Goal: Information Seeking & Learning: Learn about a topic

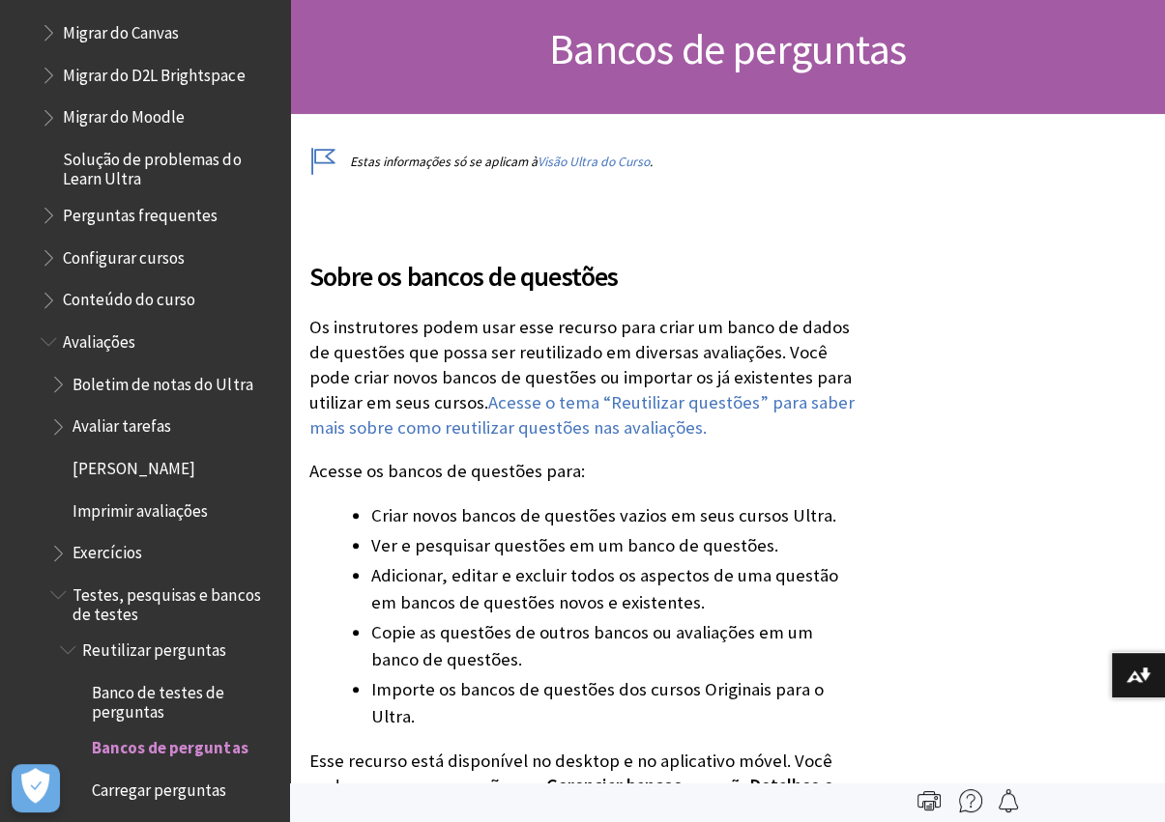
scroll to position [2356, 0]
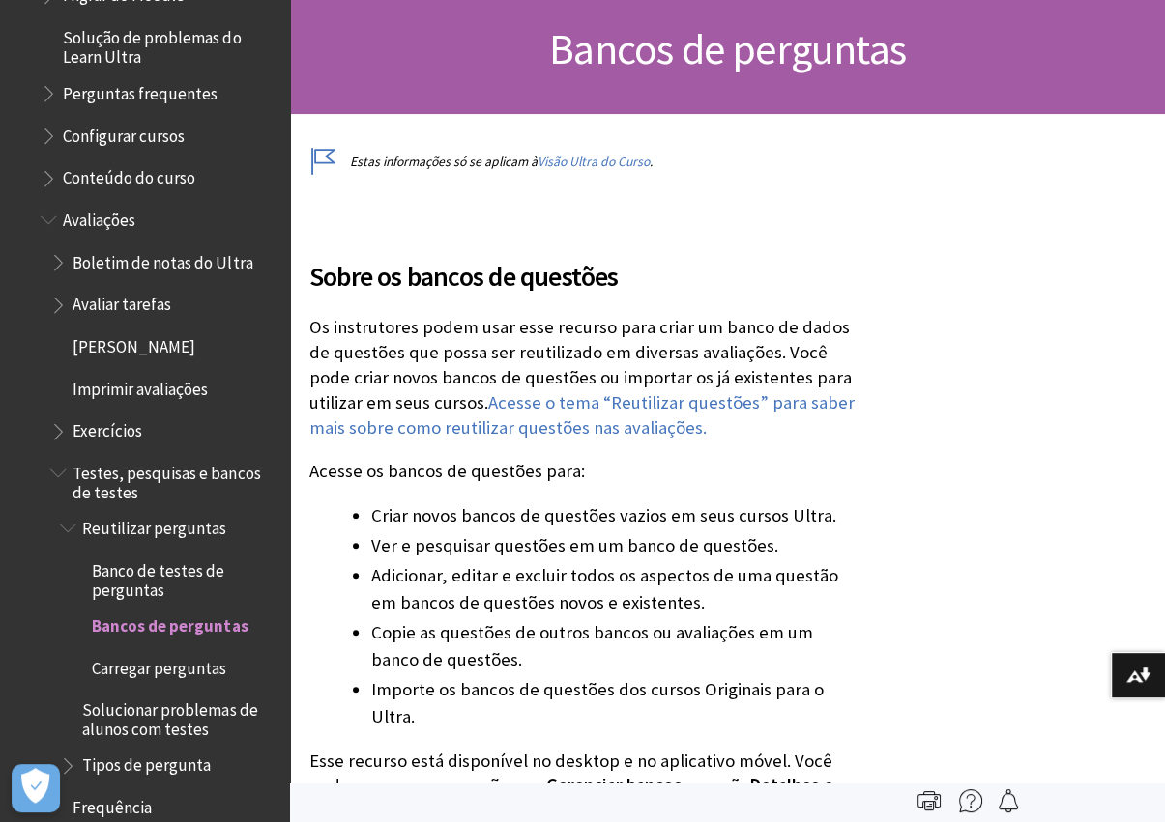
click at [105, 216] on span "Avaliações" at bounding box center [99, 216] width 72 height 26
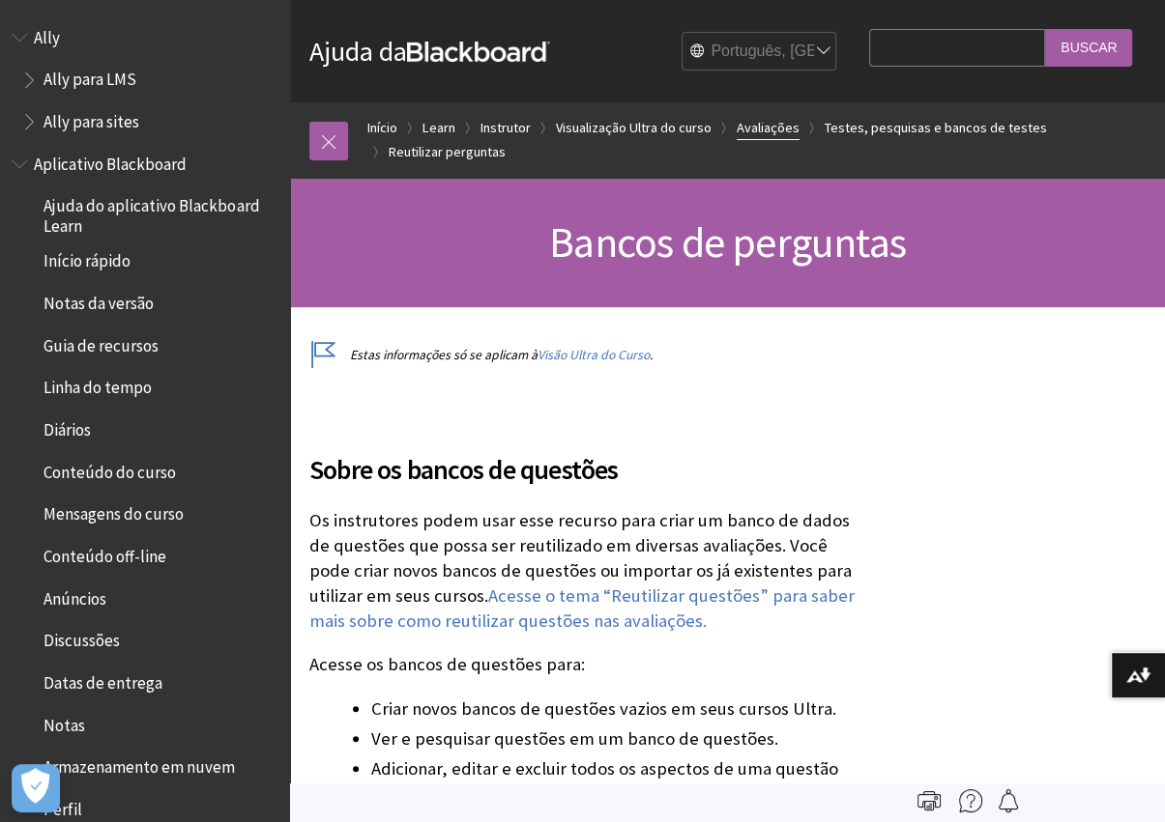
click at [762, 124] on link "Avaliações" at bounding box center [767, 128] width 63 height 24
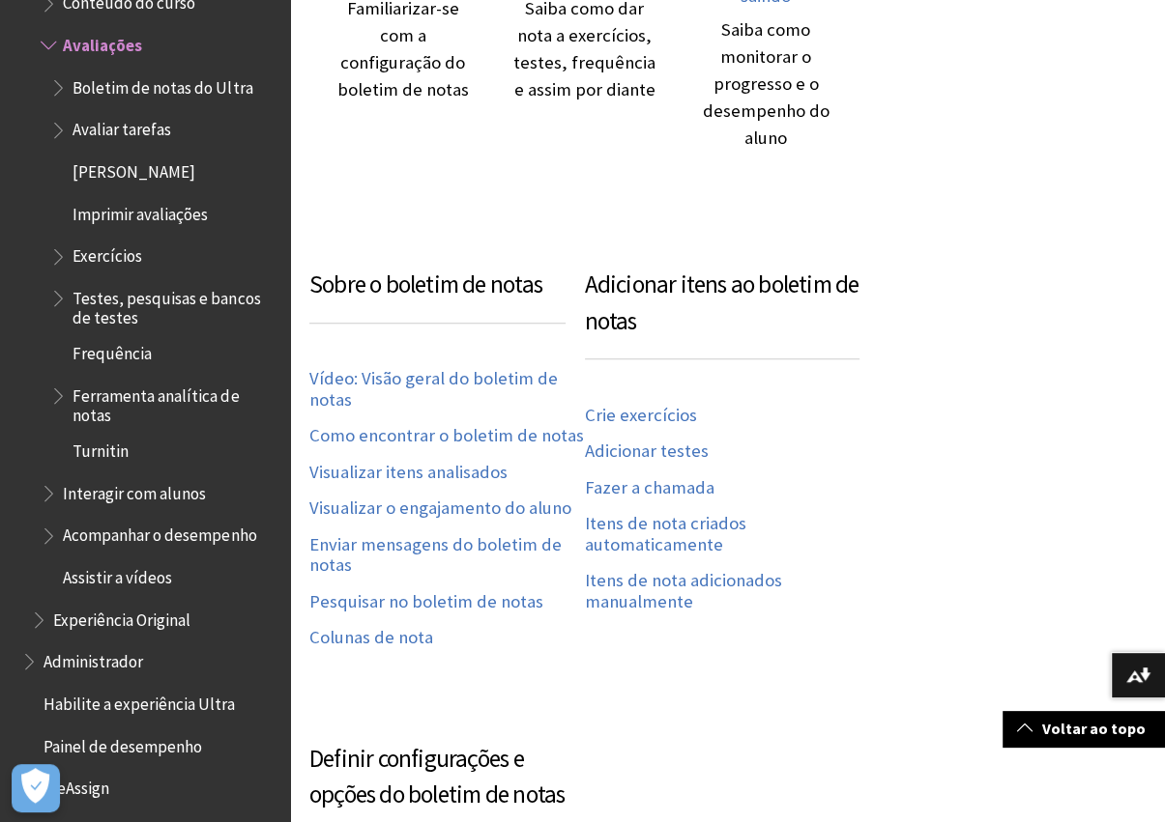
scroll to position [773, 0]
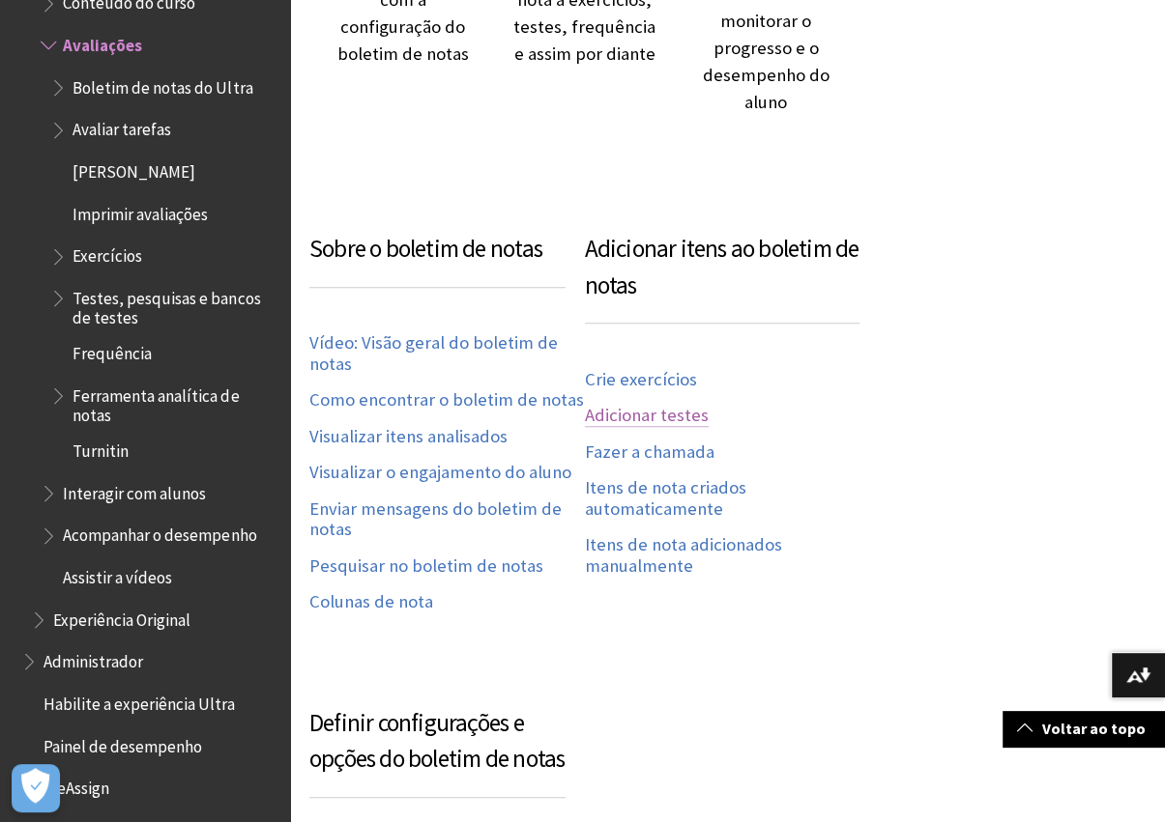
click at [689, 414] on link "Adicionar testes" at bounding box center [647, 416] width 124 height 22
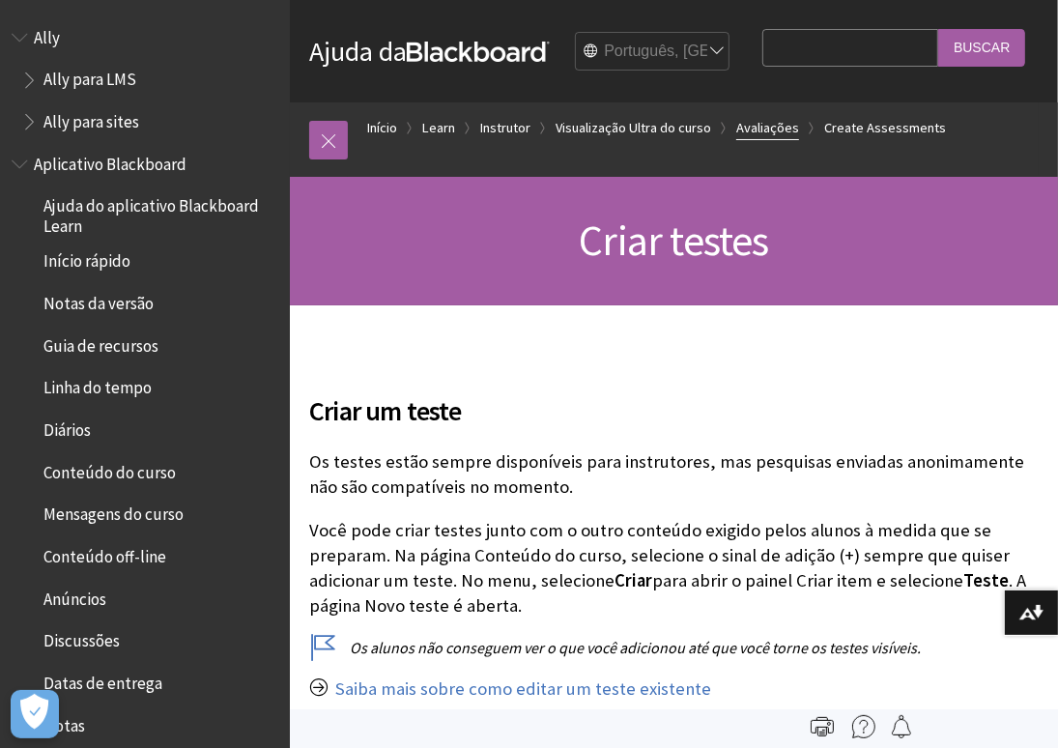
click at [783, 140] on link "Avaliações" at bounding box center [767, 128] width 63 height 24
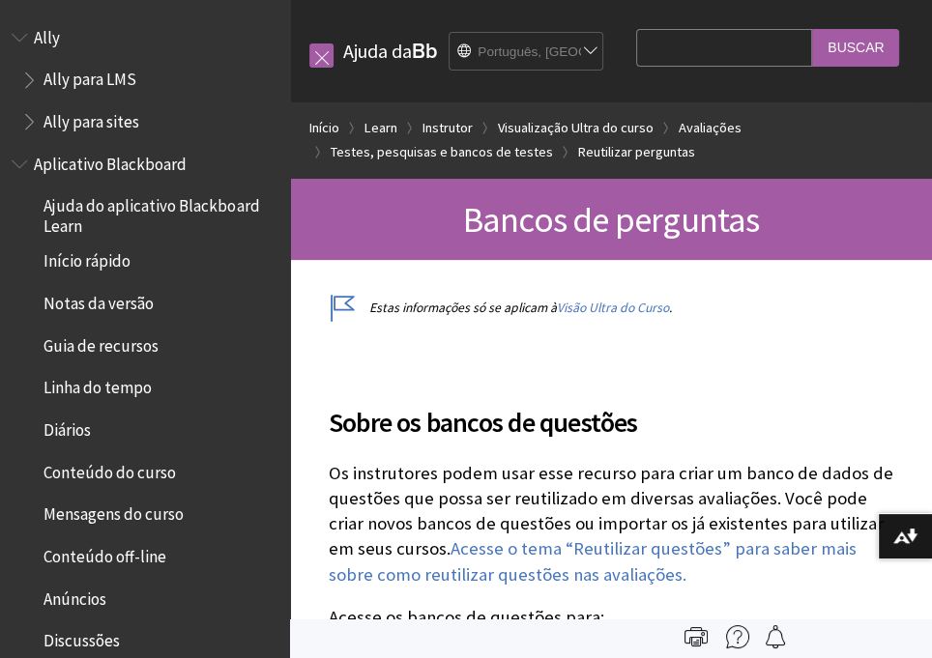
scroll to position [2935, 0]
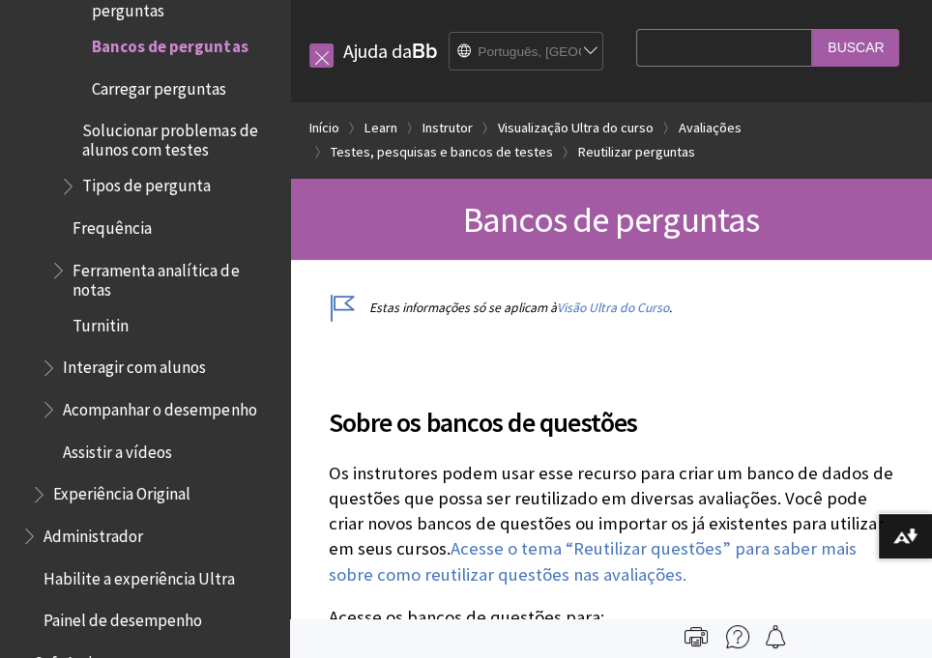
click at [144, 448] on span "Assistir a vídeos" at bounding box center [117, 449] width 109 height 26
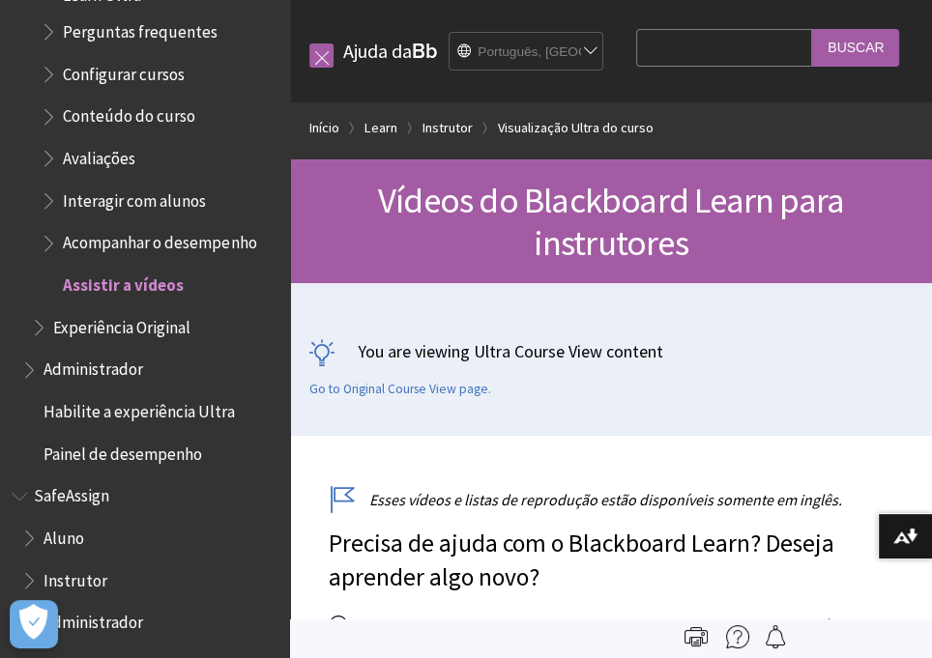
click at [111, 159] on span "Avaliações" at bounding box center [99, 154] width 72 height 26
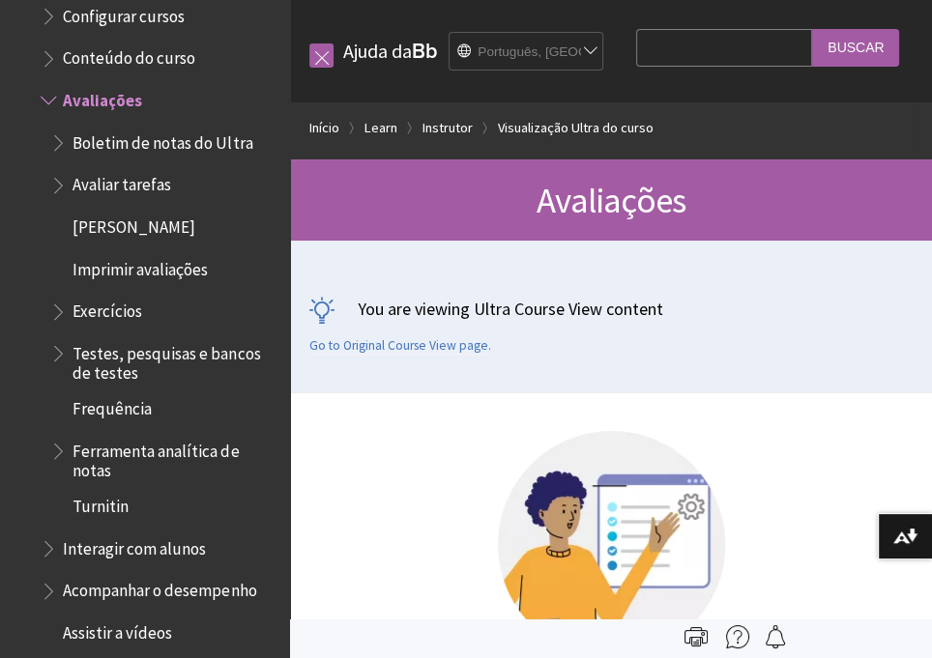
scroll to position [2452, 0]
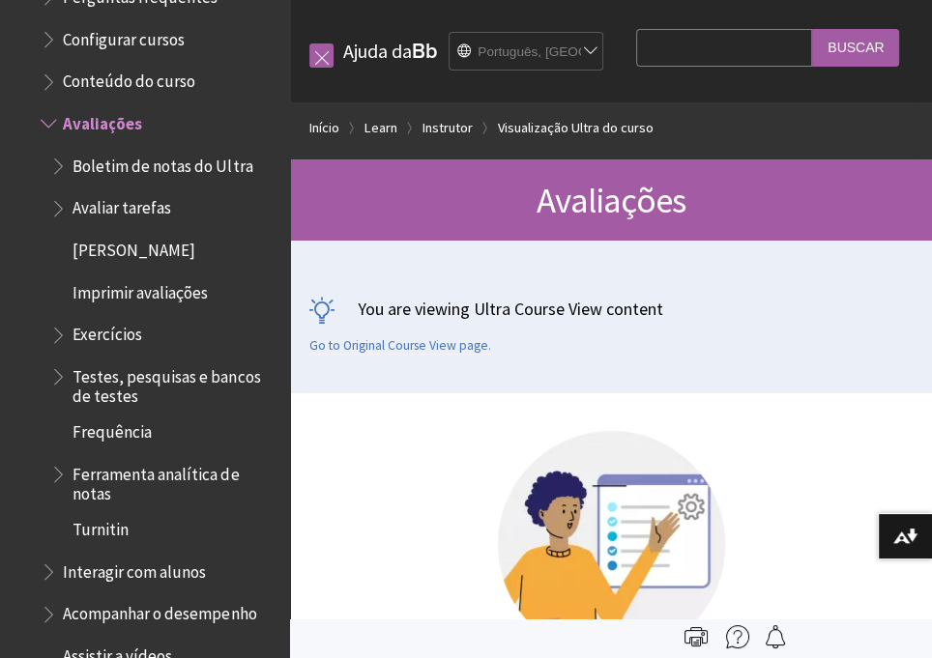
click at [184, 292] on span "Imprimir avaliações" at bounding box center [139, 289] width 135 height 26
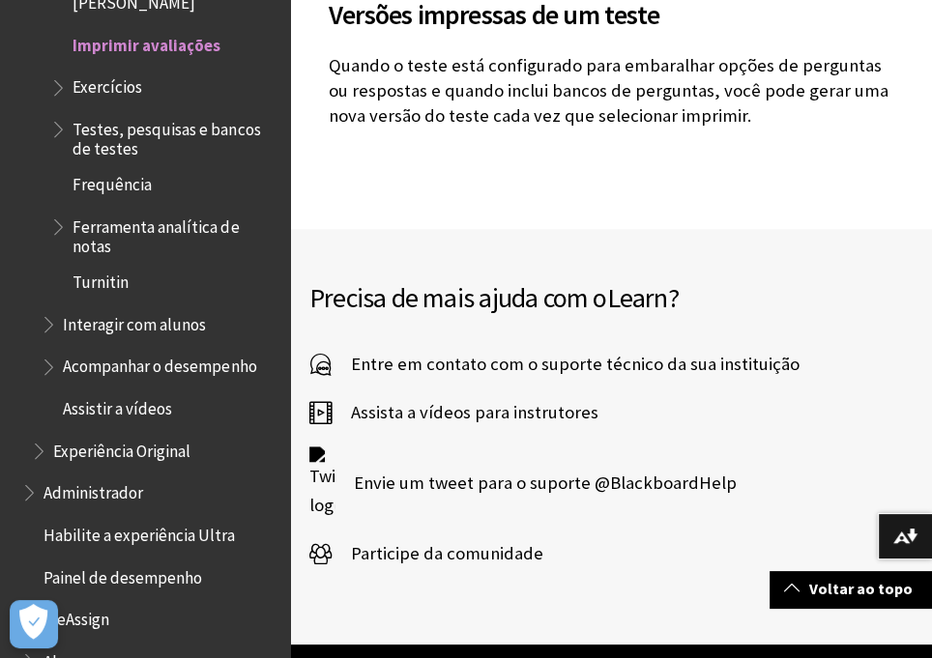
scroll to position [928, 0]
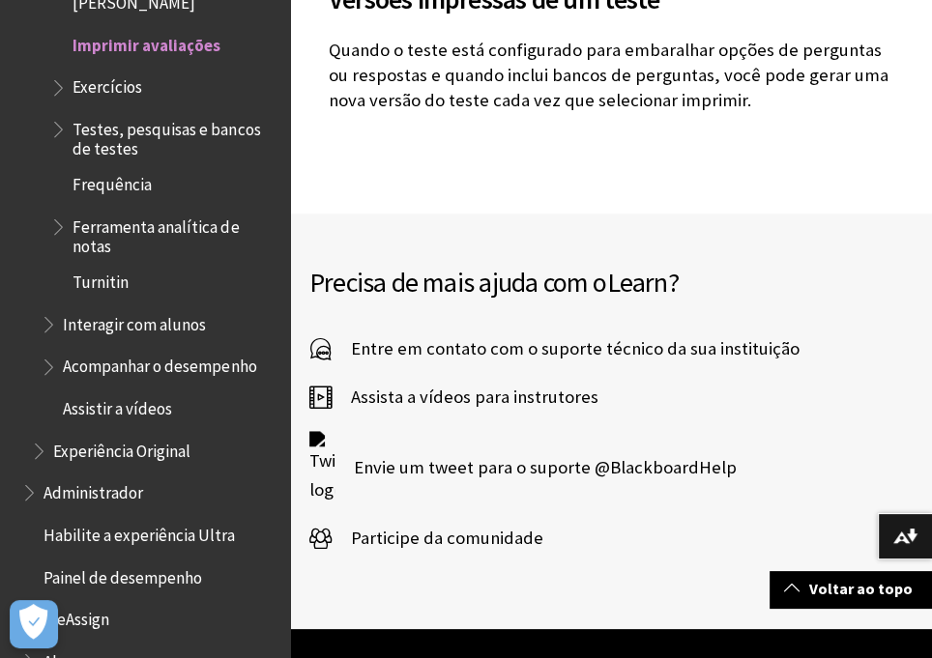
click at [483, 412] on span "Assista a vídeos para instrutores" at bounding box center [464, 397] width 267 height 29
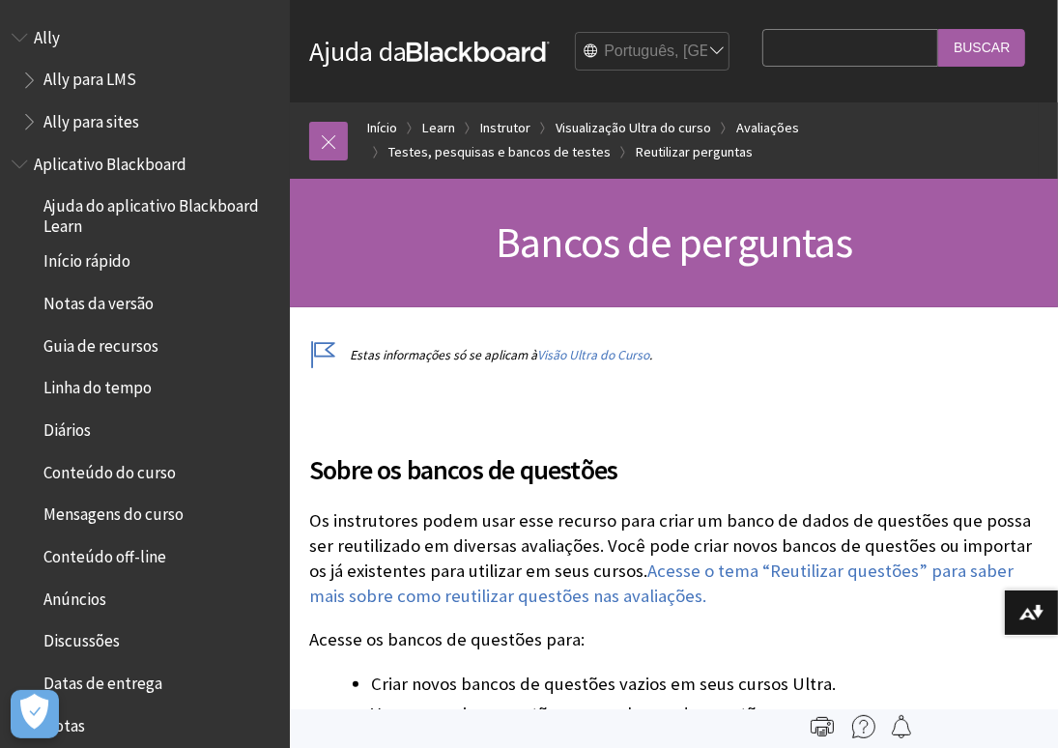
scroll to position [2936, 0]
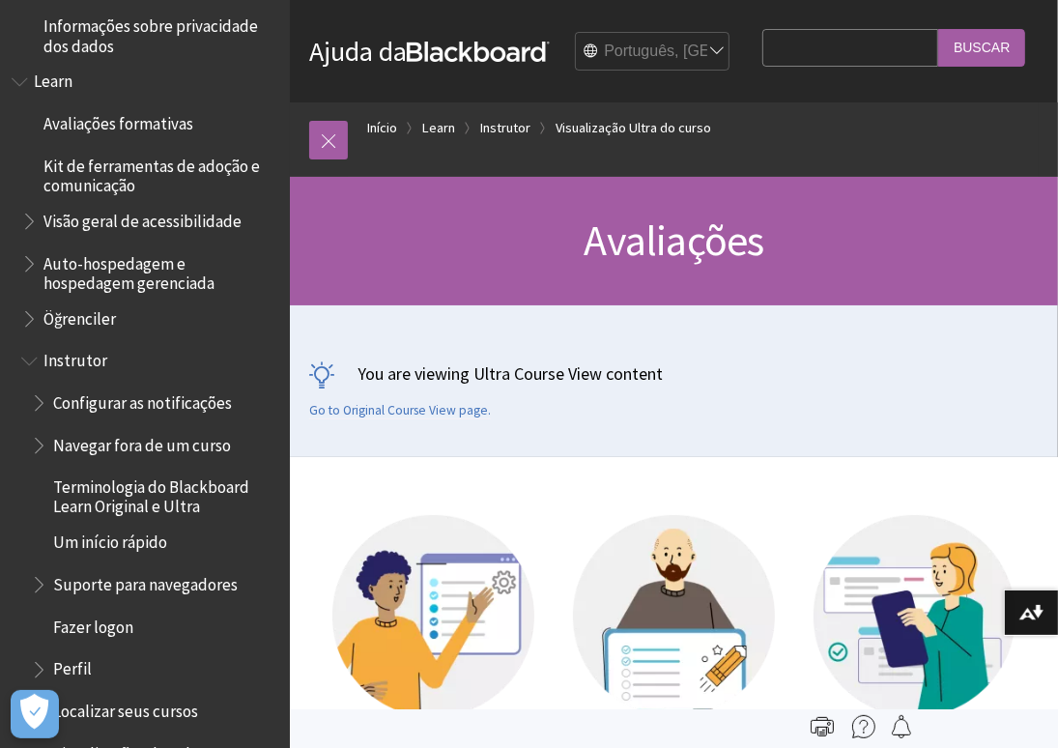
scroll to position [1388, 0]
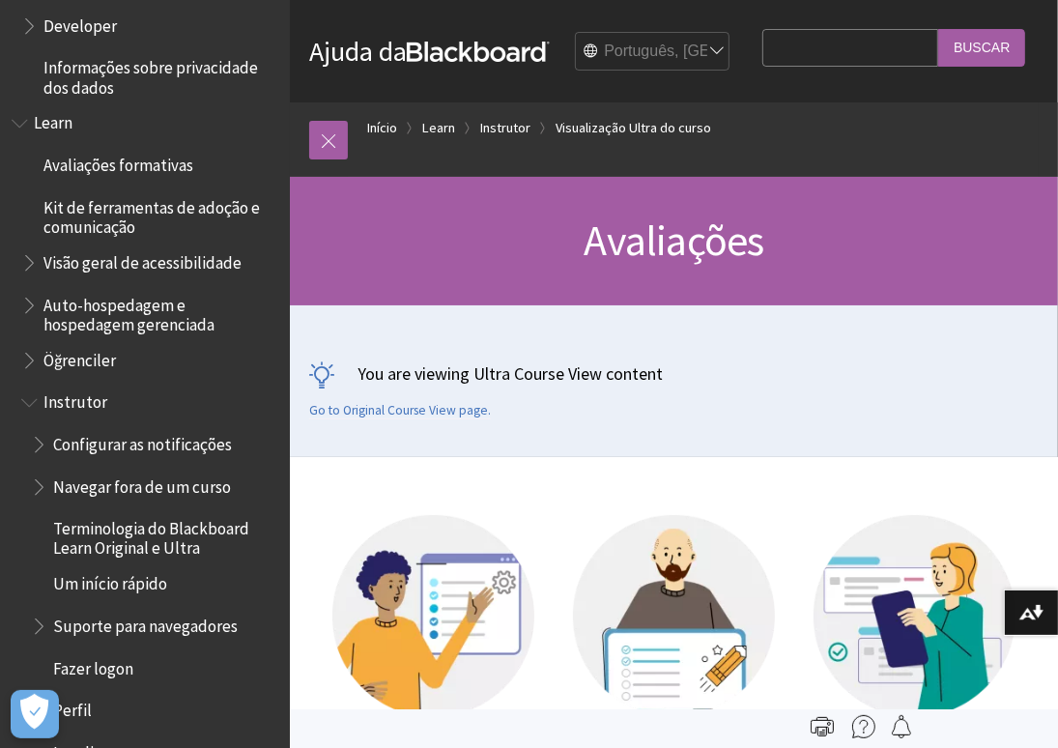
click at [763, 67] on input "Search Query" at bounding box center [851, 48] width 176 height 38
type input "creat"
click at [938, 67] on input "Buscar" at bounding box center [981, 48] width 87 height 38
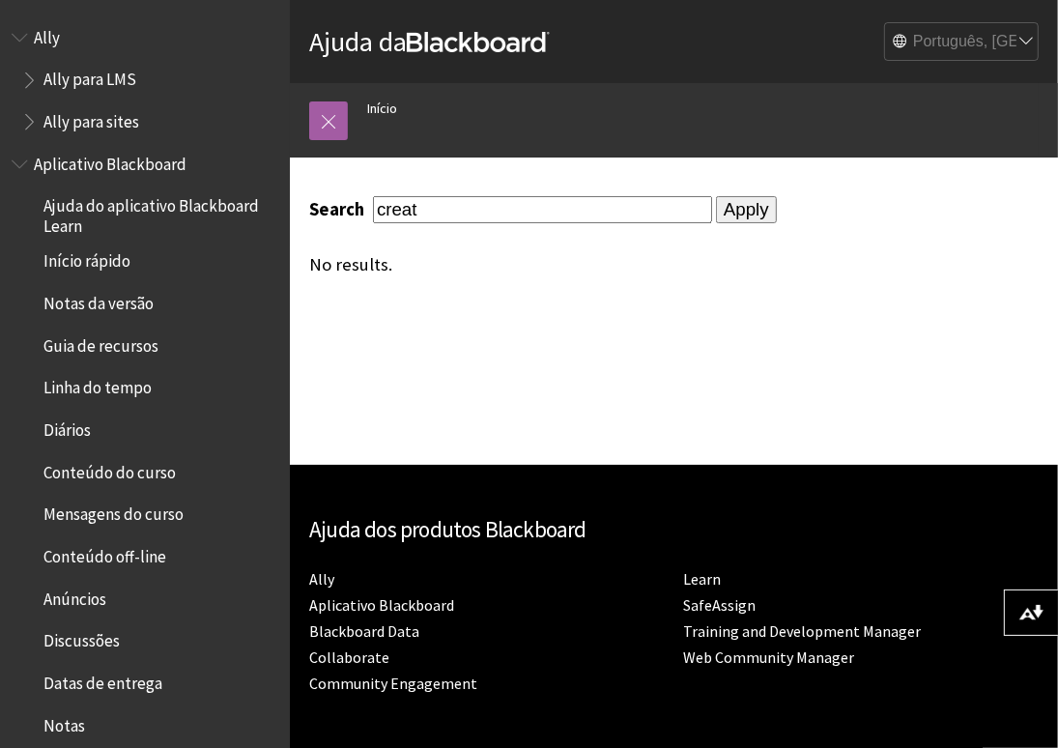
click at [517, 275] on div "Search creat Apply No results." at bounding box center [674, 236] width 768 height 156
click at [734, 205] on input "Apply" at bounding box center [746, 209] width 61 height 27
